Goal: Book appointment/travel/reservation

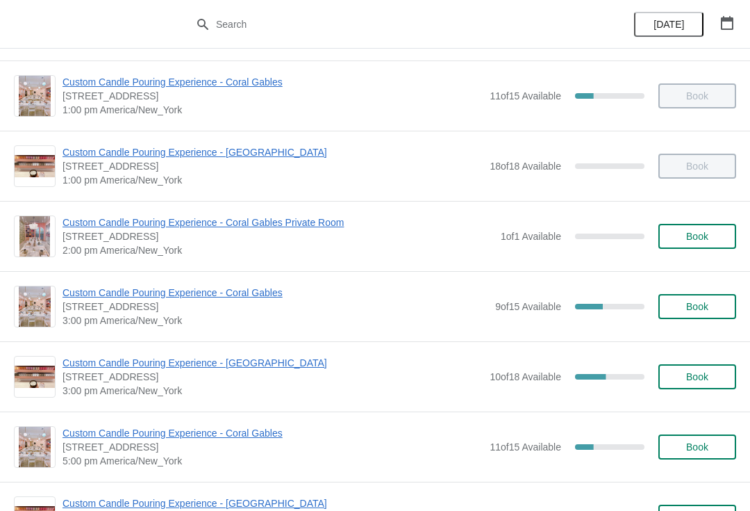
scroll to position [279, 0]
click at [84, 355] on span "Custom Candle Pouring Experience - [GEOGRAPHIC_DATA]" at bounding box center [273, 362] width 420 height 14
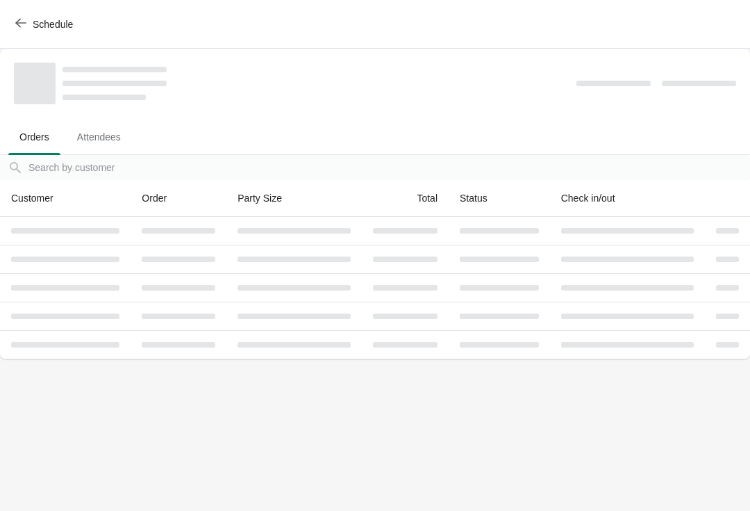
scroll to position [0, 0]
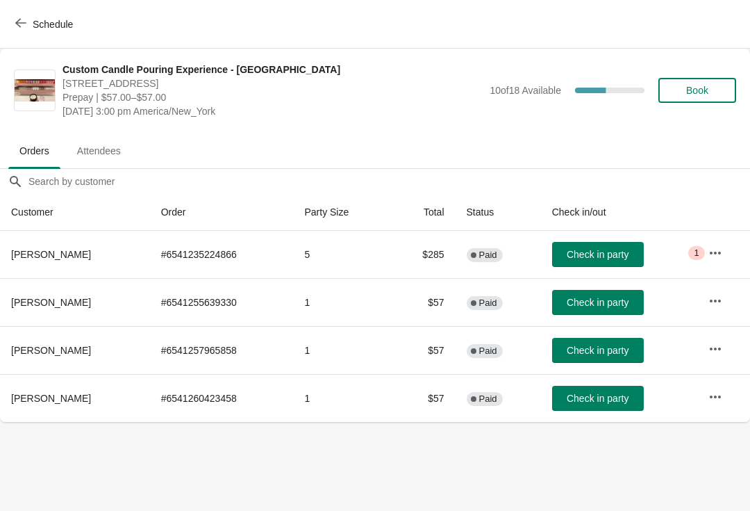
click at [704, 99] on button "Book" at bounding box center [697, 90] width 78 height 25
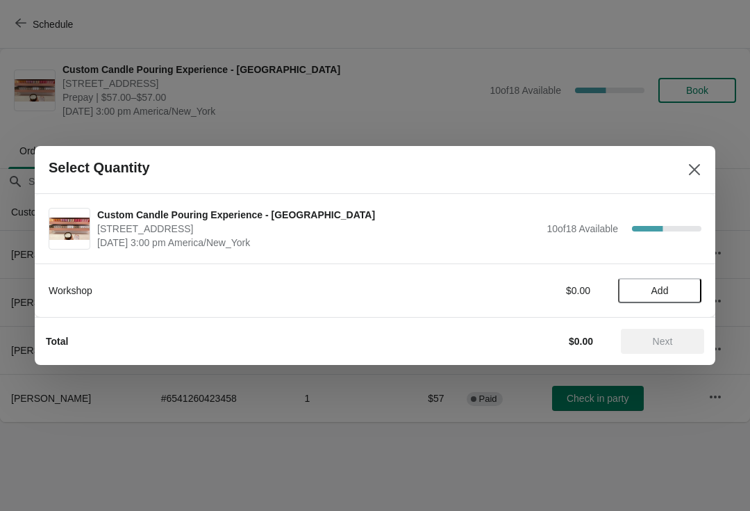
click at [672, 295] on span "Add" at bounding box center [660, 290] width 58 height 11
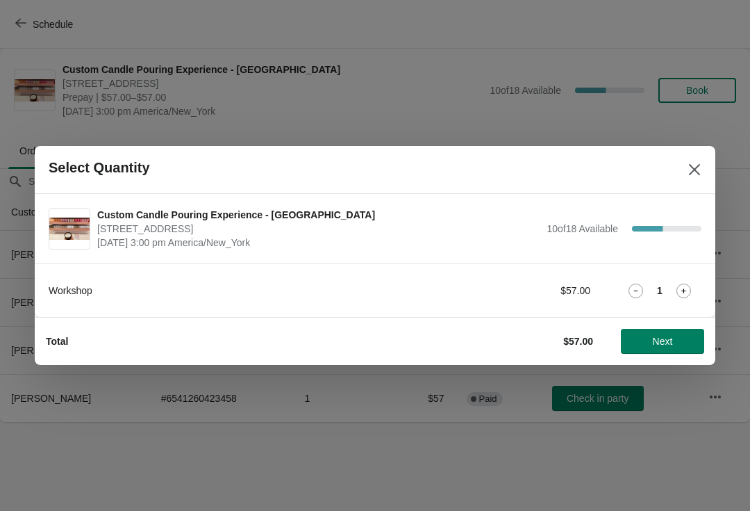
click at [653, 347] on span "Next" at bounding box center [663, 340] width 20 height 11
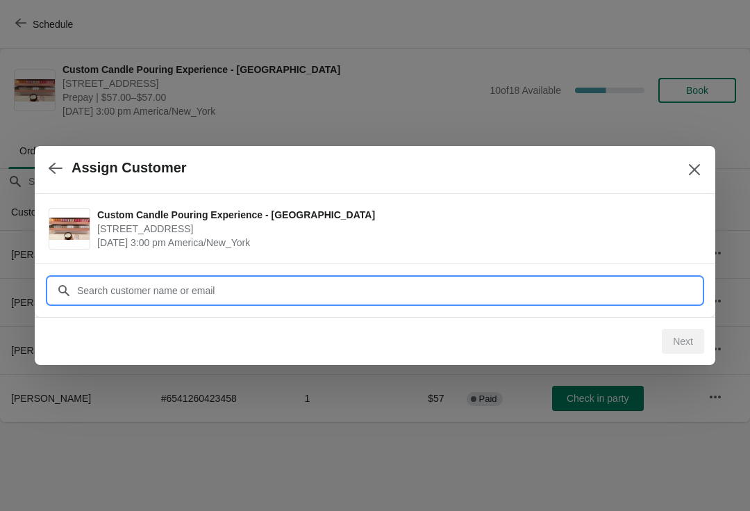
click at [134, 296] on input "Customer" at bounding box center [388, 290] width 625 height 25
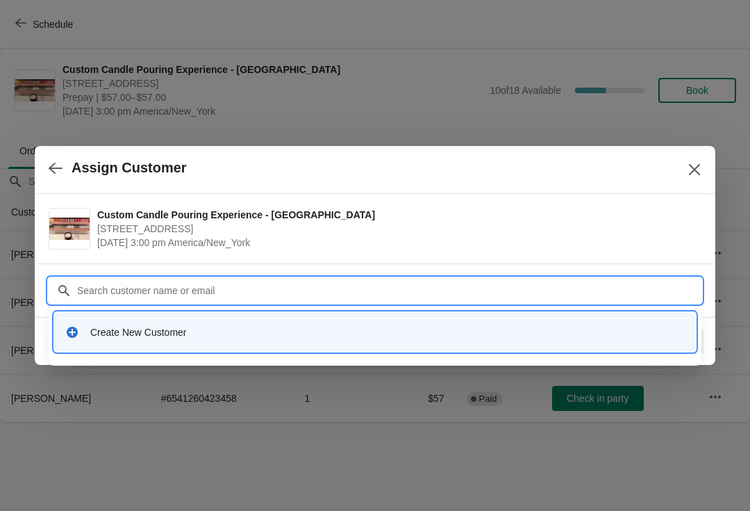
click at [66, 335] on icon at bounding box center [72, 332] width 14 height 14
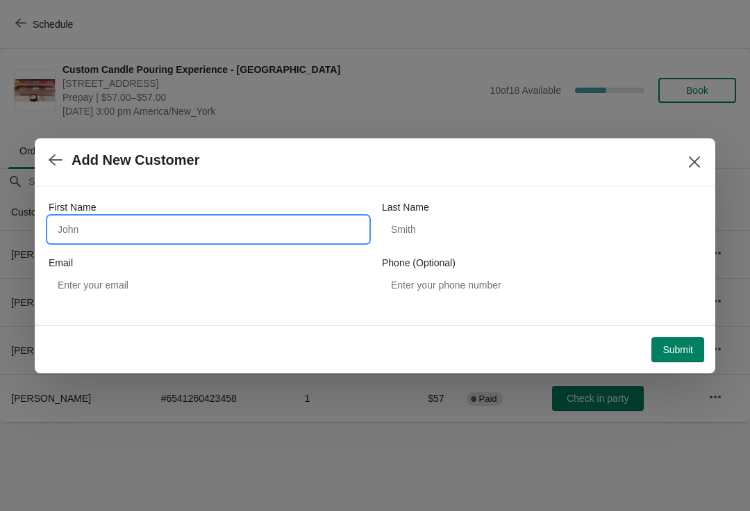
click at [72, 224] on input "First Name" at bounding box center [209, 229] width 320 height 25
type input "Rey"
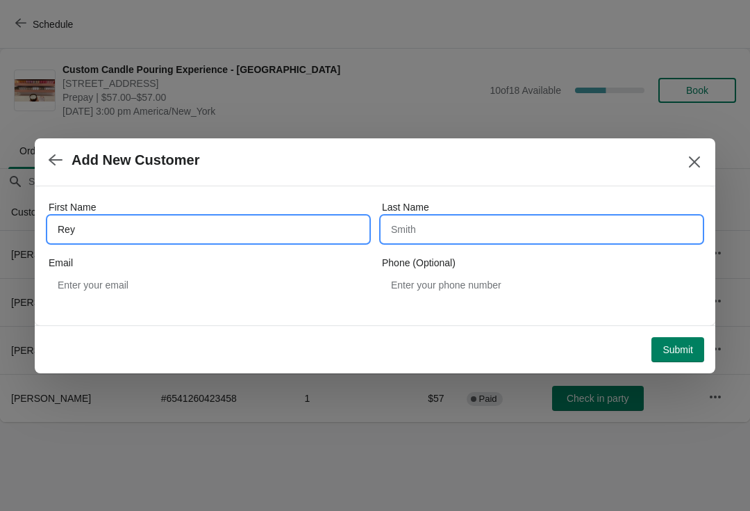
click at [423, 236] on input "Last Name" at bounding box center [542, 229] width 320 height 25
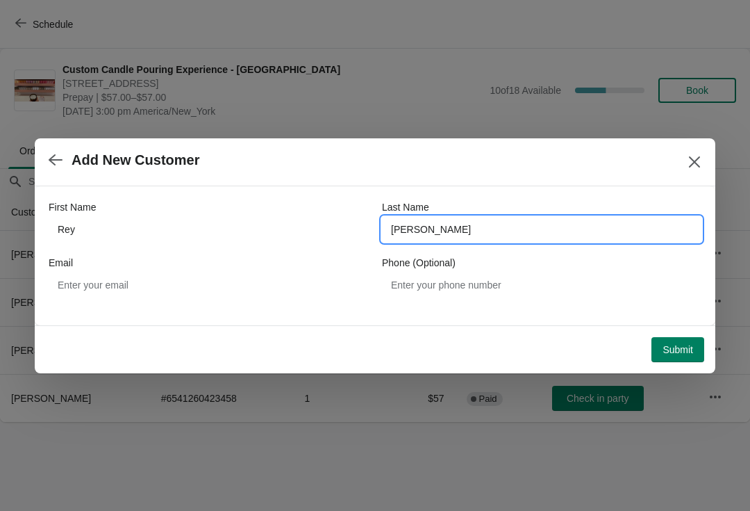
type input "[PERSON_NAME]"
click at [288, 175] on div "Add New Customer" at bounding box center [375, 162] width 681 height 48
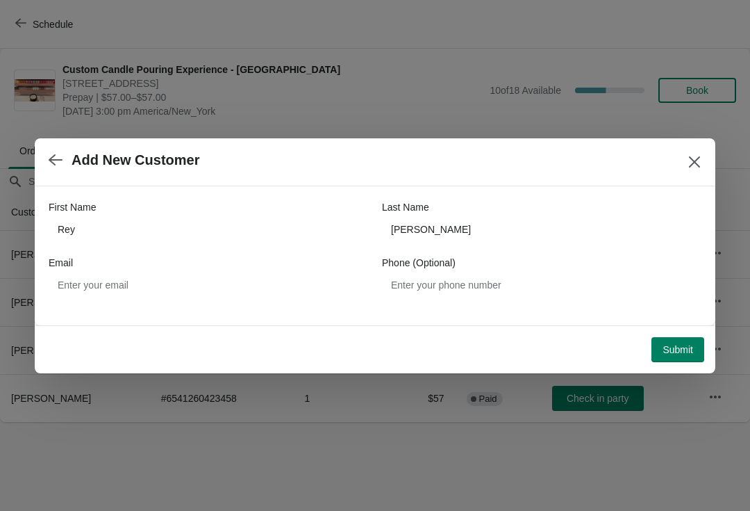
click at [694, 354] on button "Submit" at bounding box center [678, 349] width 53 height 25
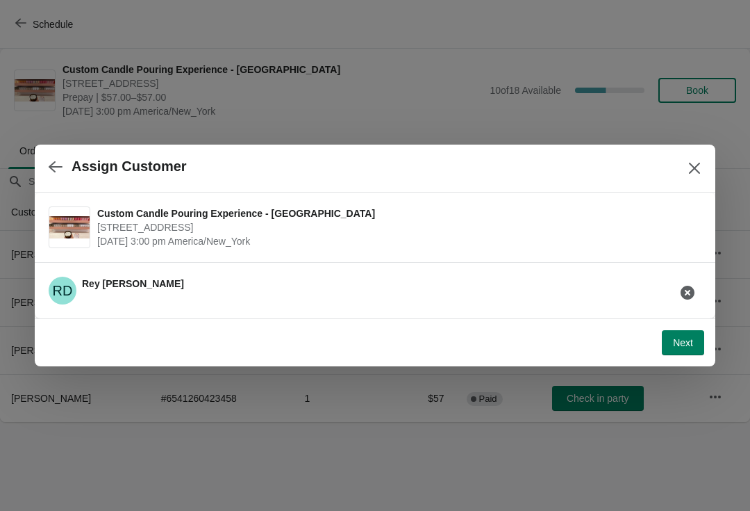
click at [690, 351] on button "Next" at bounding box center [683, 342] width 42 height 25
select select "Friend"
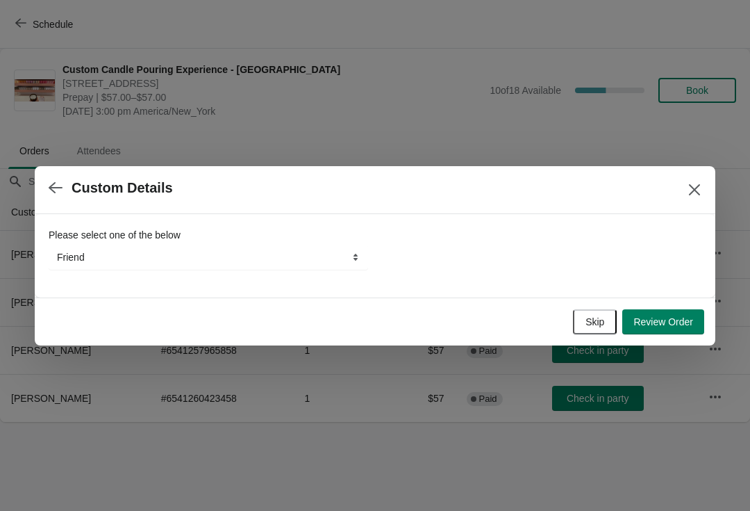
click at [686, 320] on span "Review Order" at bounding box center [663, 321] width 60 height 11
